Goal: Find specific fact

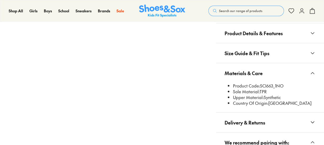
click at [269, 86] on li "Product Code: SCI663_1NO" at bounding box center [274, 86] width 83 height 6
click at [269, 83] on button "Materials & Care" at bounding box center [270, 73] width 108 height 20
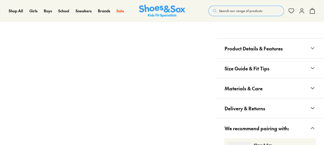
select select "*"
click at [268, 86] on button "Materials & Care" at bounding box center [270, 88] width 108 height 20
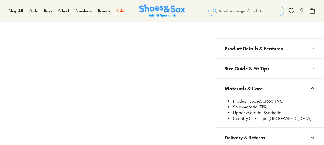
click at [269, 99] on li "Product Code: SCI663_1NO" at bounding box center [274, 101] width 83 height 6
copy li "SCI663_1NO"
